Goal: Task Accomplishment & Management: Manage account settings

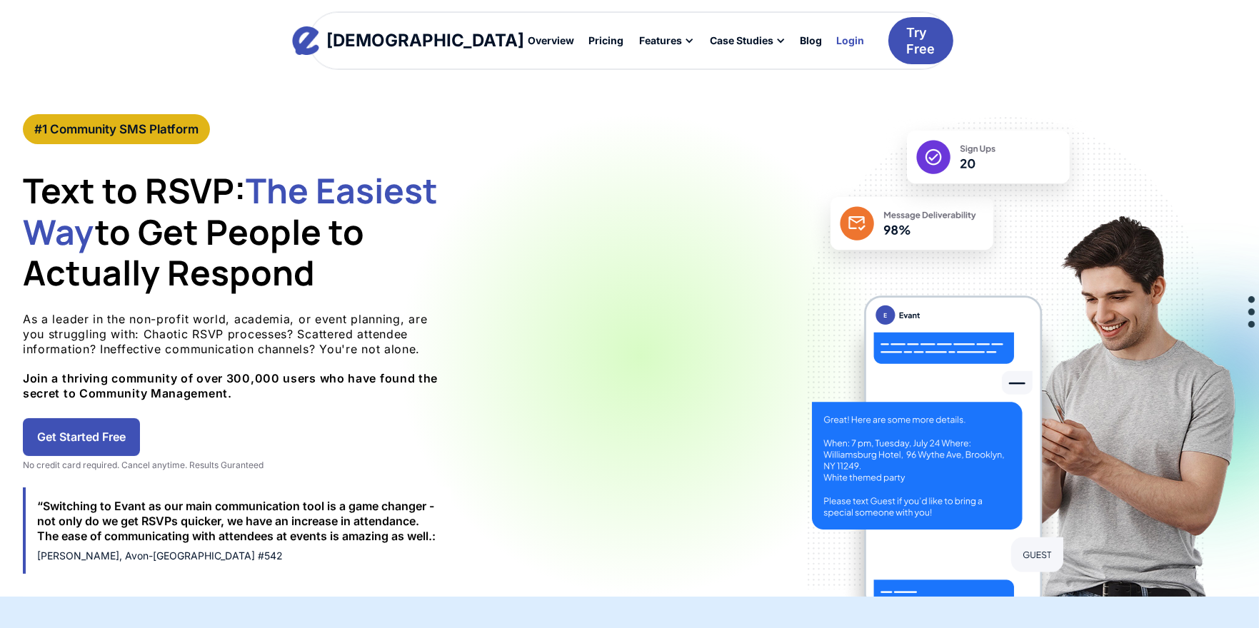
click at [836, 43] on div "Login" at bounding box center [850, 41] width 28 height 10
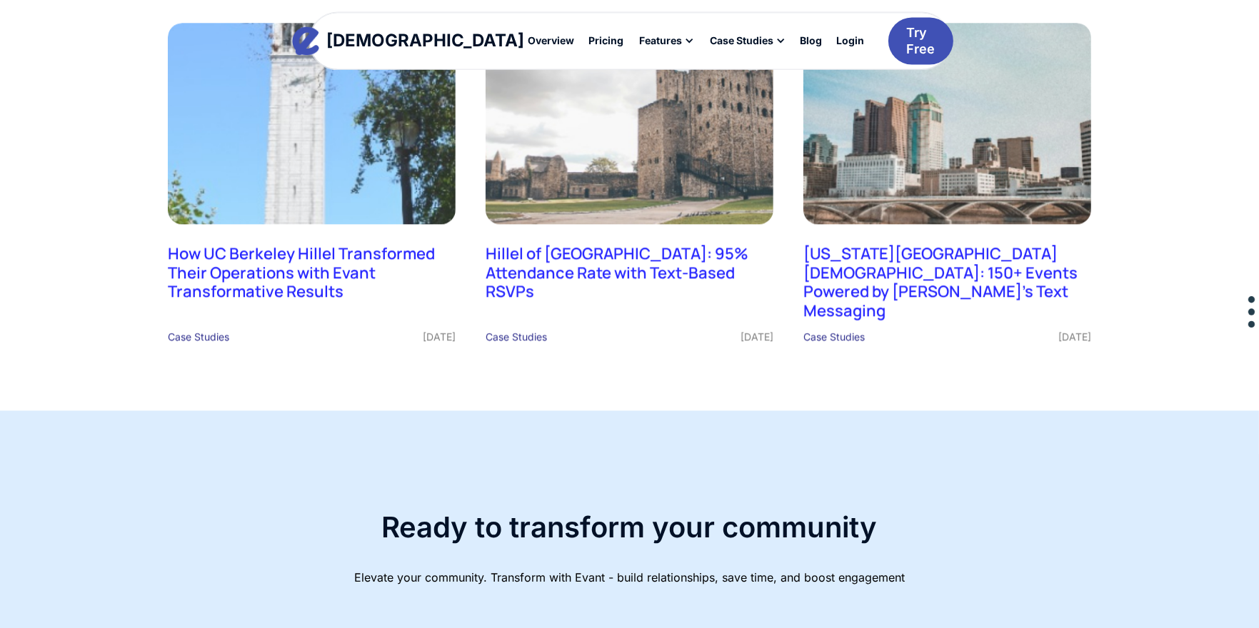
scroll to position [3927, 0]
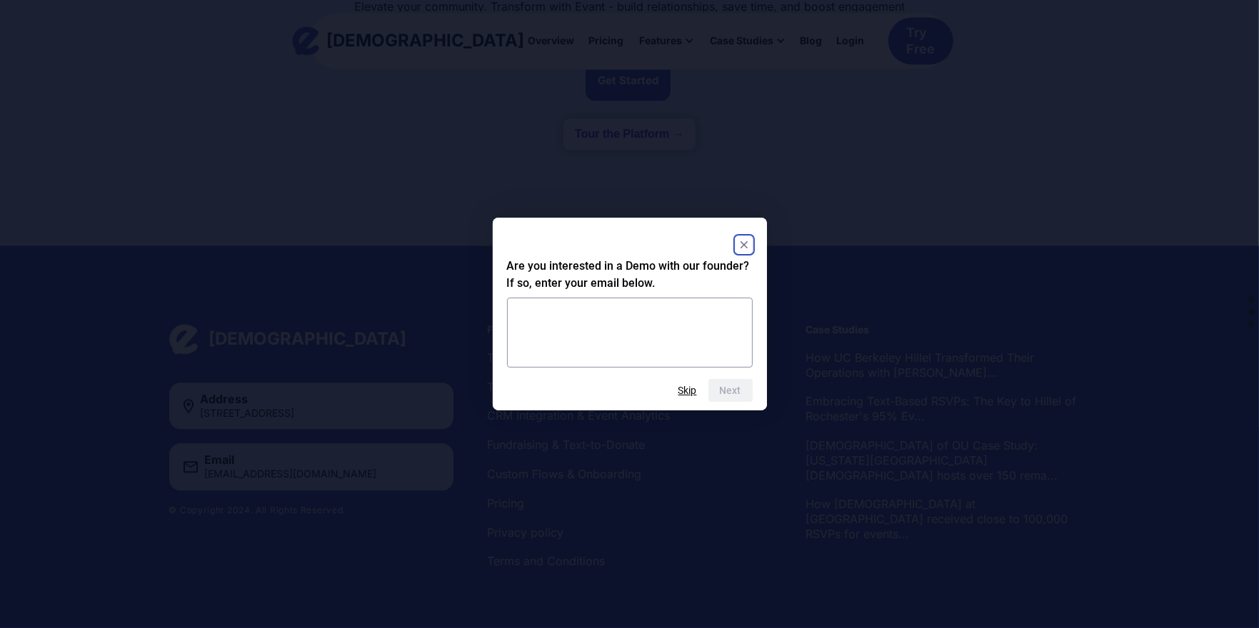
click at [743, 244] on rect "Close" at bounding box center [743, 244] width 17 height 17
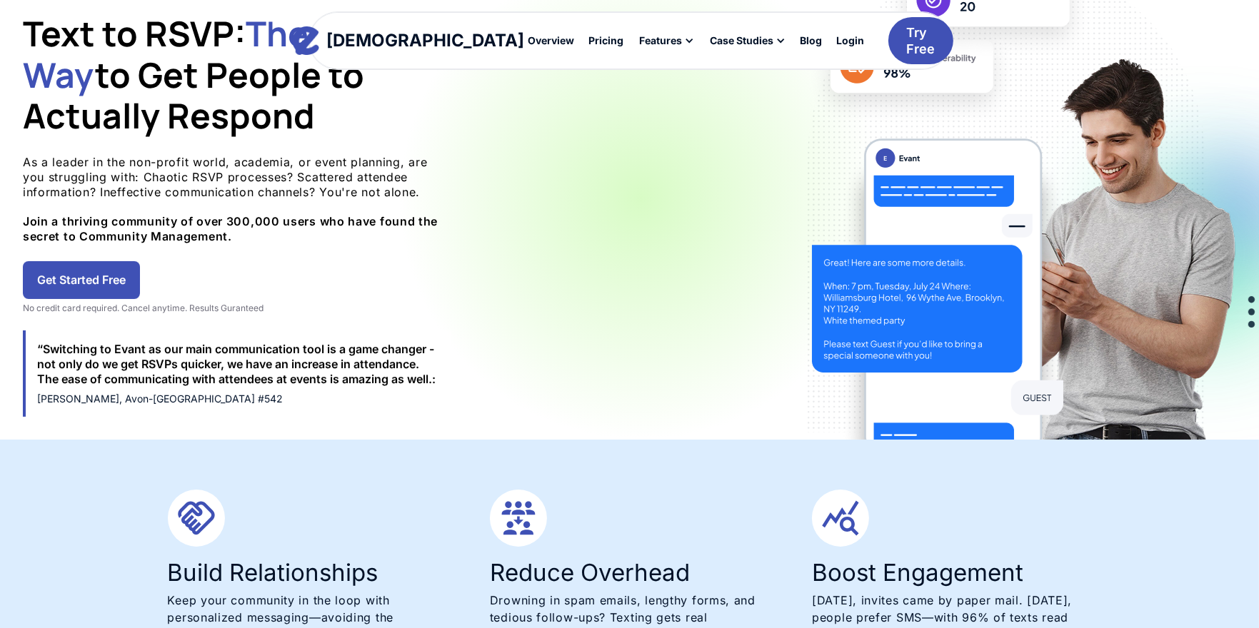
scroll to position [0, 0]
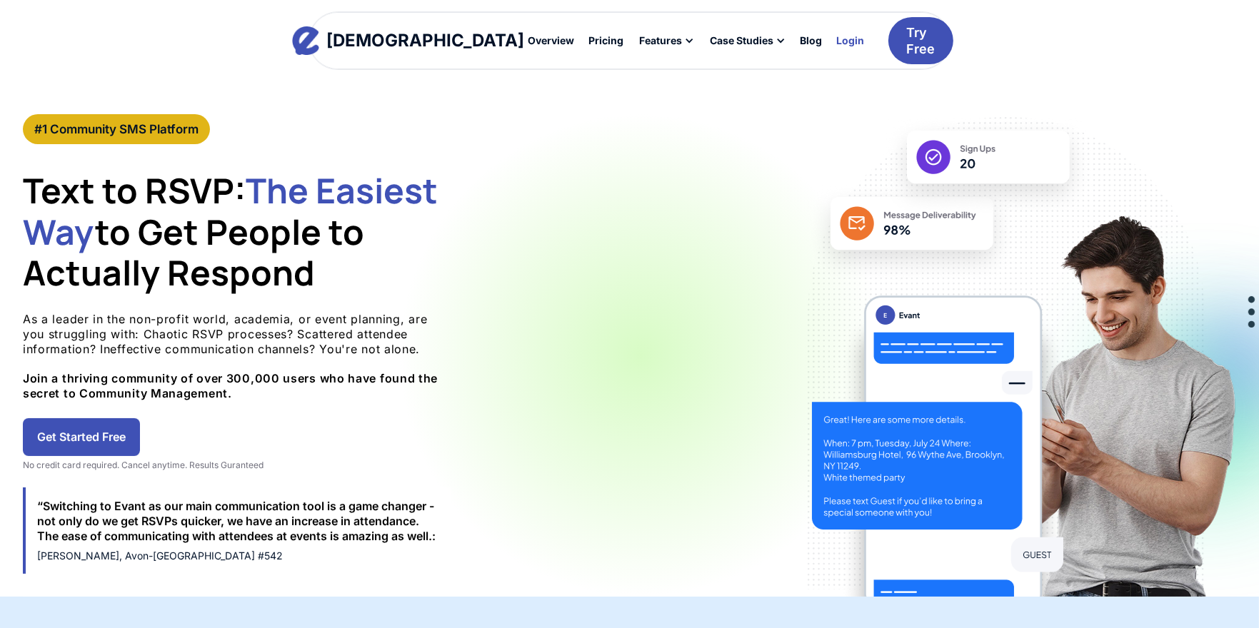
click at [836, 44] on div "Login" at bounding box center [850, 41] width 28 height 10
